Goal: Transaction & Acquisition: Obtain resource

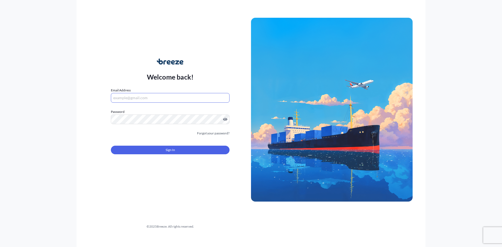
click at [177, 96] on input "Email Address" at bounding box center [170, 98] width 119 height 10
type input "[EMAIL_ADDRESS][DOMAIN_NAME]"
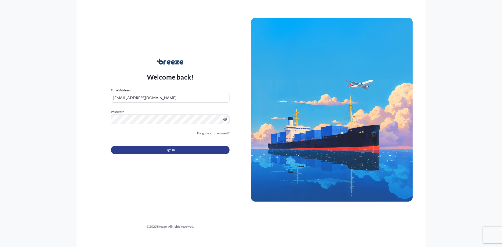
click at [181, 153] on button "Sign In" at bounding box center [170, 149] width 119 height 9
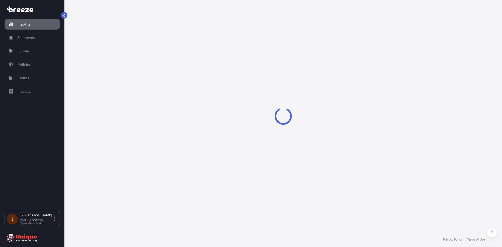
select select "2025"
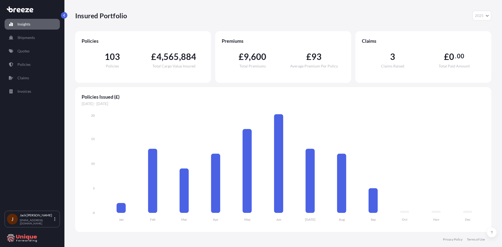
click at [30, 60] on link "Policies" at bounding box center [32, 64] width 55 height 11
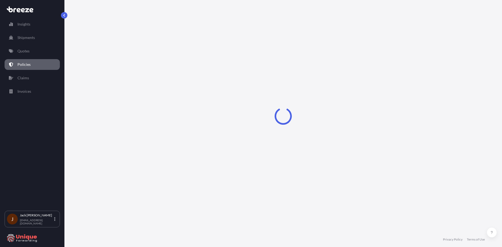
click at [28, 54] on link "Quotes" at bounding box center [32, 51] width 55 height 11
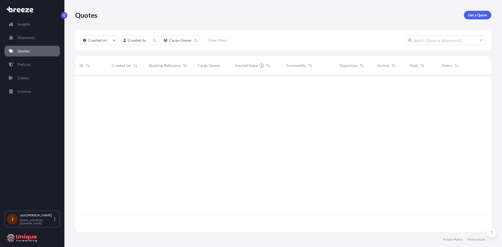
scroll to position [155, 412]
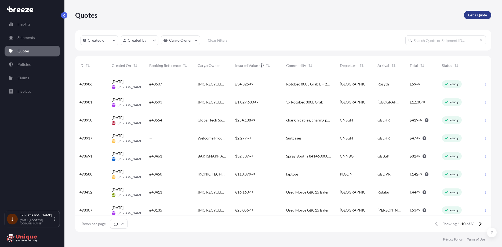
click at [477, 18] on link "Get a Quote" at bounding box center [477, 15] width 27 height 9
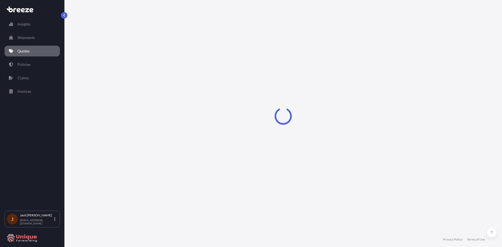
select select "Sea"
select select "1"
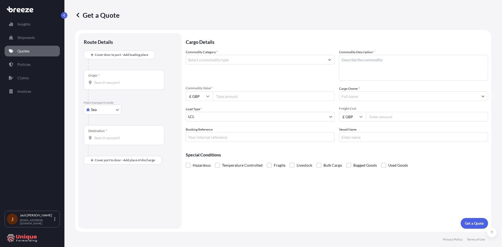
click at [103, 84] on input "Origin *" at bounding box center [125, 82] width 63 height 5
click at [124, 98] on span "INMUN - [GEOGRAPHIC_DATA] , [GEOGRAPHIC_DATA]" at bounding box center [136, 100] width 69 height 5
type input "INMUN - [GEOGRAPHIC_DATA], [GEOGRAPHIC_DATA]"
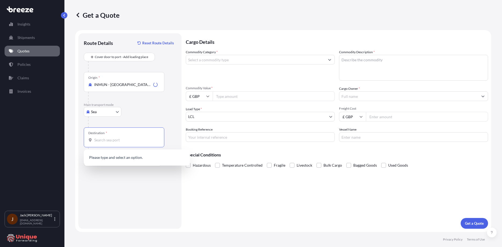
click at [112, 142] on input "Destination *" at bounding box center [125, 139] width 63 height 5
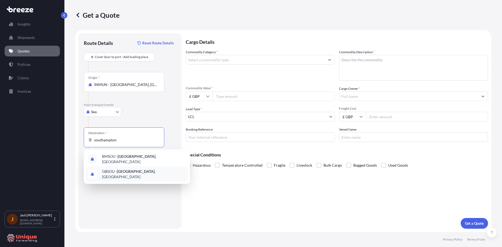
click at [147, 167] on div "GBSOU - [GEOGRAPHIC_DATA] , [GEOGRAPHIC_DATA]" at bounding box center [137, 173] width 102 height 15
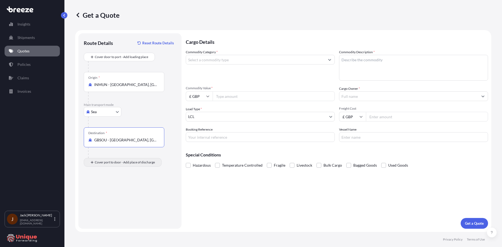
type input "GBSOU - [GEOGRAPHIC_DATA], [GEOGRAPHIC_DATA]"
click at [134, 189] on input "Place of Discharge" at bounding box center [125, 190] width 63 height 5
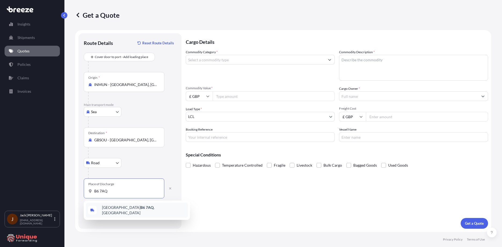
click at [119, 211] on span "Birmingham B6 7AQ , [GEOGRAPHIC_DATA]" at bounding box center [144, 209] width 84 height 11
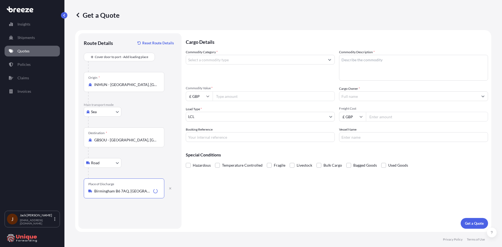
type input "Birmingham B6 7AQ, [GEOGRAPHIC_DATA]"
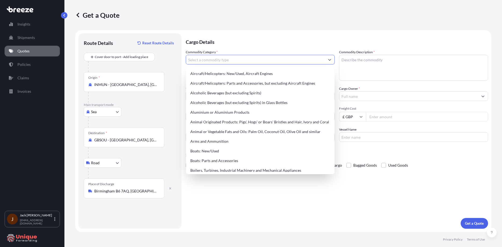
click at [269, 58] on input "Commodity Category *" at bounding box center [255, 60] width 139 height 10
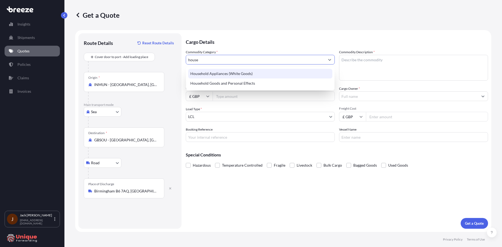
click at [252, 71] on div "Household Appliances (White Goods) Household Goods and Personal Effects" at bounding box center [260, 78] width 144 height 19
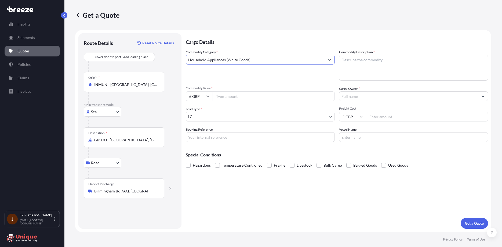
type input "Household Appliances (White Goods)"
click at [388, 80] on textarea "Commodity Description *" at bounding box center [413, 68] width 149 height 26
type textarea "household goods, packaging"
click at [237, 101] on div "Commodity Category * Household Appliances (White Goods) Commodity Description *…" at bounding box center [337, 95] width 302 height 92
click at [207, 97] on icon at bounding box center [207, 95] width 3 height 3
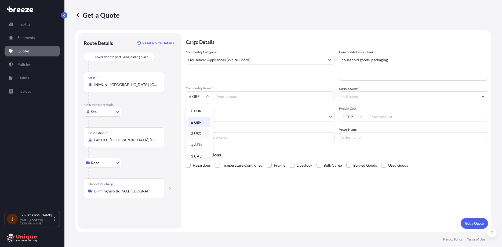
click at [202, 131] on div "$ USD" at bounding box center [199, 133] width 23 height 10
click at [206, 94] on input "$ USD" at bounding box center [199, 96] width 27 height 10
click at [200, 124] on div "£ GBP" at bounding box center [199, 122] width 23 height 10
type input "£ GBP"
click at [225, 97] on input "Commodity Value *" at bounding box center [273, 96] width 122 height 10
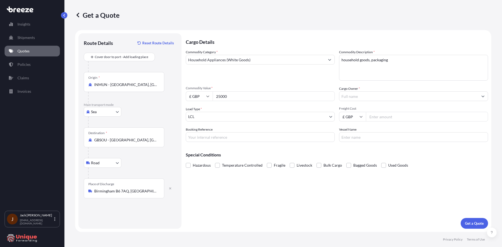
type input "25000"
click at [250, 113] on body "Insights Shipments Quotes Policies Claims Invoices J [PERSON_NAME] [EMAIL_ADDRE…" at bounding box center [251, 123] width 502 height 247
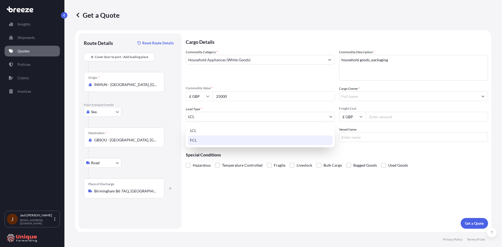
click at [206, 142] on div "FCL" at bounding box center [260, 140] width 145 height 10
select select "2"
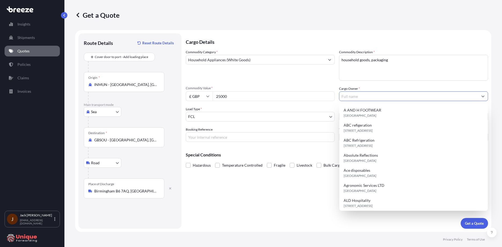
click at [380, 98] on input "Cargo Owner *" at bounding box center [408, 96] width 139 height 10
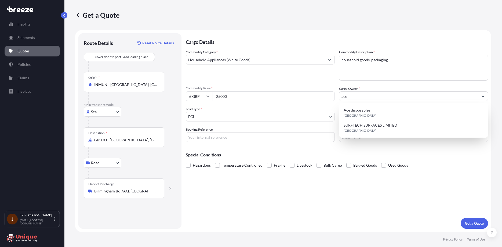
click at [387, 104] on div "Ace disposables [GEOGRAPHIC_DATA] SURFTECH SURFACES LIMITED [GEOGRAPHIC_DATA]" at bounding box center [413, 120] width 148 height 34
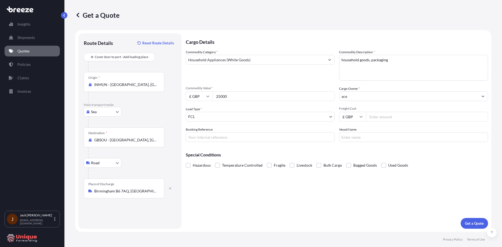
click at [386, 99] on input "ace" at bounding box center [408, 96] width 139 height 10
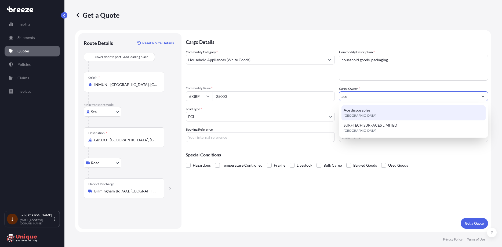
click at [386, 109] on div "Ace disposables [GEOGRAPHIC_DATA]" at bounding box center [413, 112] width 144 height 15
type input "Ace disposables"
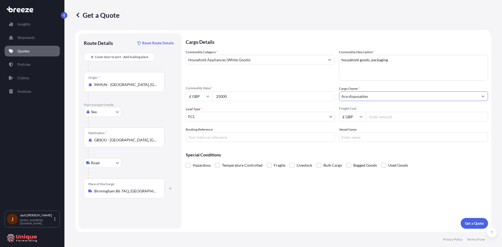
click at [377, 119] on input "Freight Cost" at bounding box center [427, 117] width 122 height 10
type input "2326"
click at [276, 141] on input "Booking Reference" at bounding box center [260, 137] width 149 height 10
paste input "#39866"
type input "#39866"
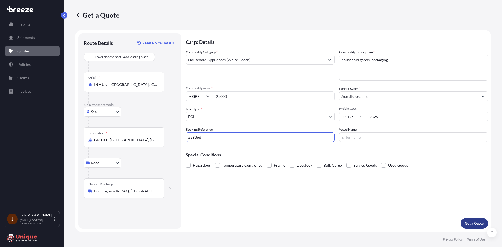
click at [481, 225] on p "Get a Quote" at bounding box center [474, 222] width 19 height 5
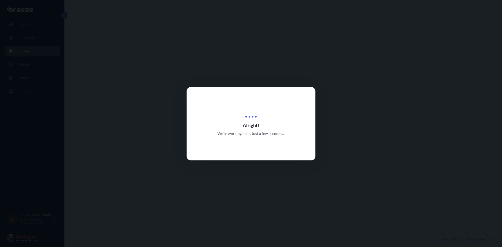
select select "Sea"
select select "Road"
select select "2"
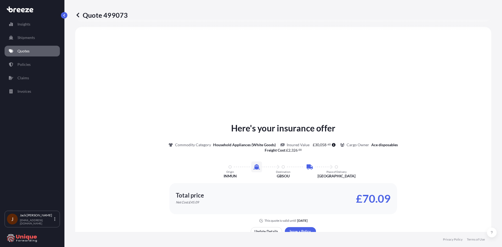
scroll to position [210, 0]
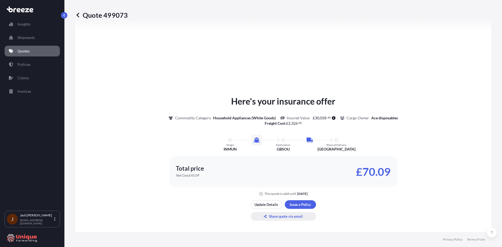
click at [285, 217] on p "Share quote via email" at bounding box center [286, 215] width 34 height 5
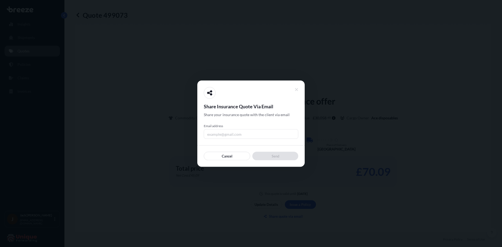
click at [233, 139] on div "Share Insurance Quote Via Email Share your insurance quote with the client via …" at bounding box center [251, 123] width 94 height 73
click at [230, 135] on input "Email address" at bounding box center [251, 134] width 94 height 10
type input "[EMAIL_ADDRESS][DOMAIN_NAME]"
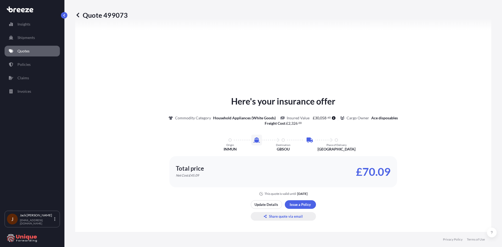
click at [289, 217] on p "Share quote via email" at bounding box center [286, 215] width 34 height 5
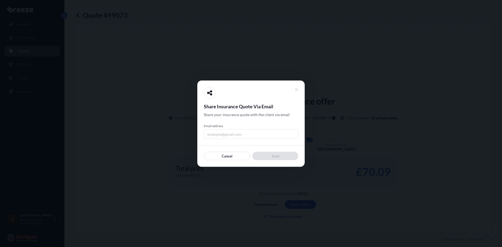
click at [266, 132] on input "Email address" at bounding box center [251, 134] width 94 height 10
click at [295, 89] on icon at bounding box center [297, 89] width 4 height 5
